Goal: Information Seeking & Learning: Learn about a topic

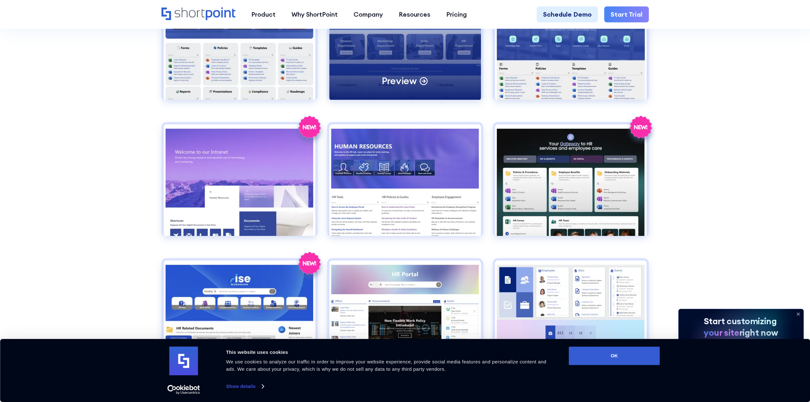
scroll to position [779, 0]
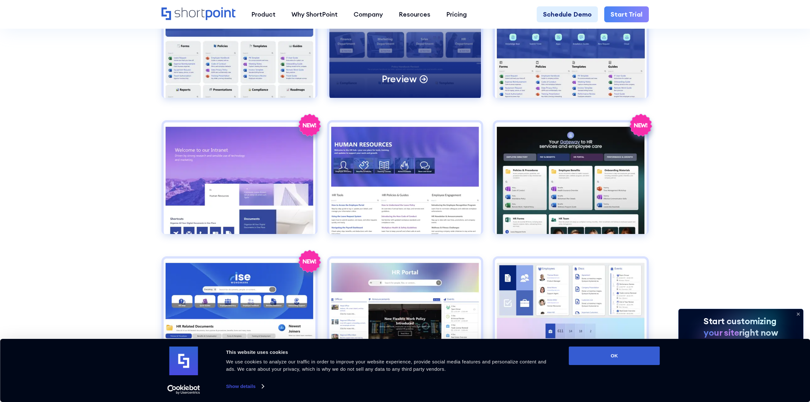
click at [395, 74] on div "Preview" at bounding box center [405, 41] width 152 height 111
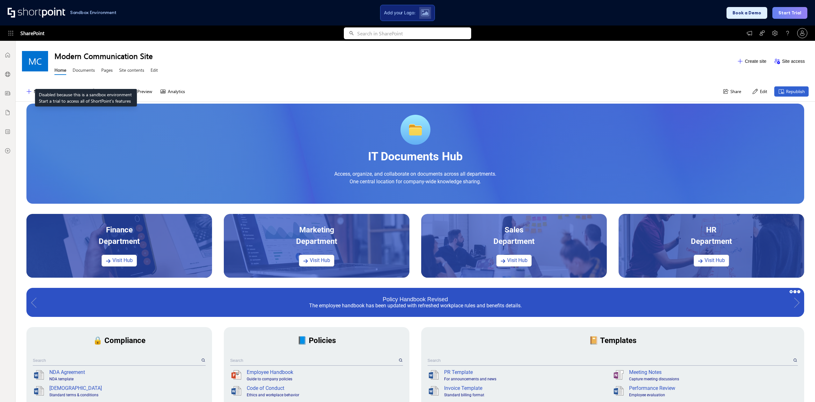
click at [86, 73] on link "Documents" at bounding box center [84, 71] width 22 height 8
click at [86, 70] on link "Documents" at bounding box center [84, 71] width 22 height 8
click at [62, 71] on link "Home" at bounding box center [60, 71] width 12 height 8
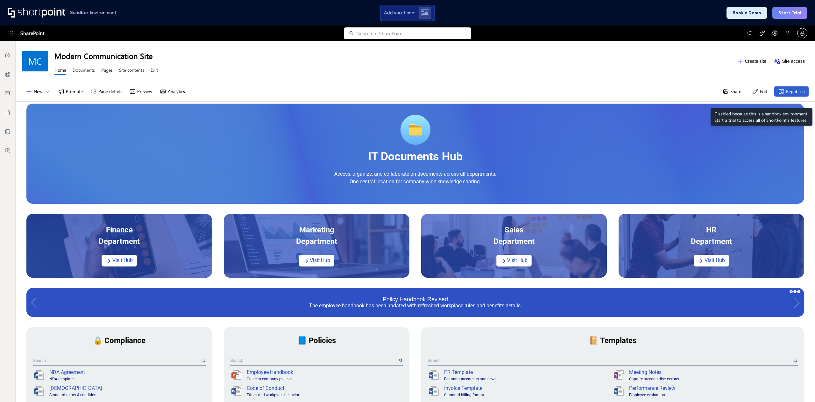
click at [792, 92] on button "Republish" at bounding box center [791, 91] width 34 height 10
click at [752, 94] on icon at bounding box center [755, 91] width 6 height 6
click at [722, 94] on icon at bounding box center [725, 91] width 6 height 6
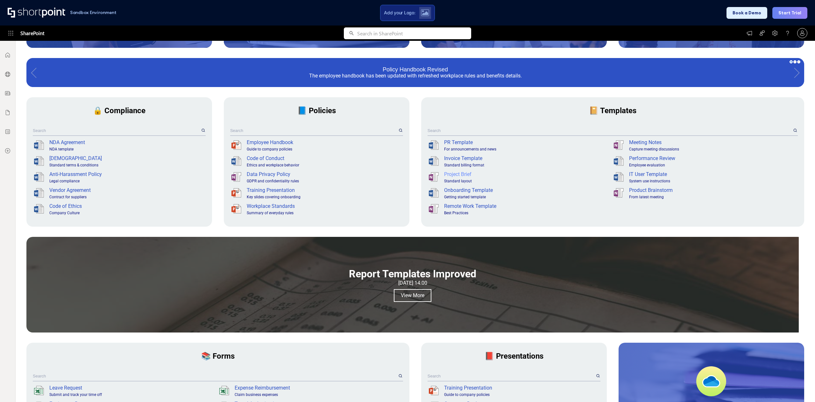
scroll to position [227, 0]
